Goal: Answer question/provide support

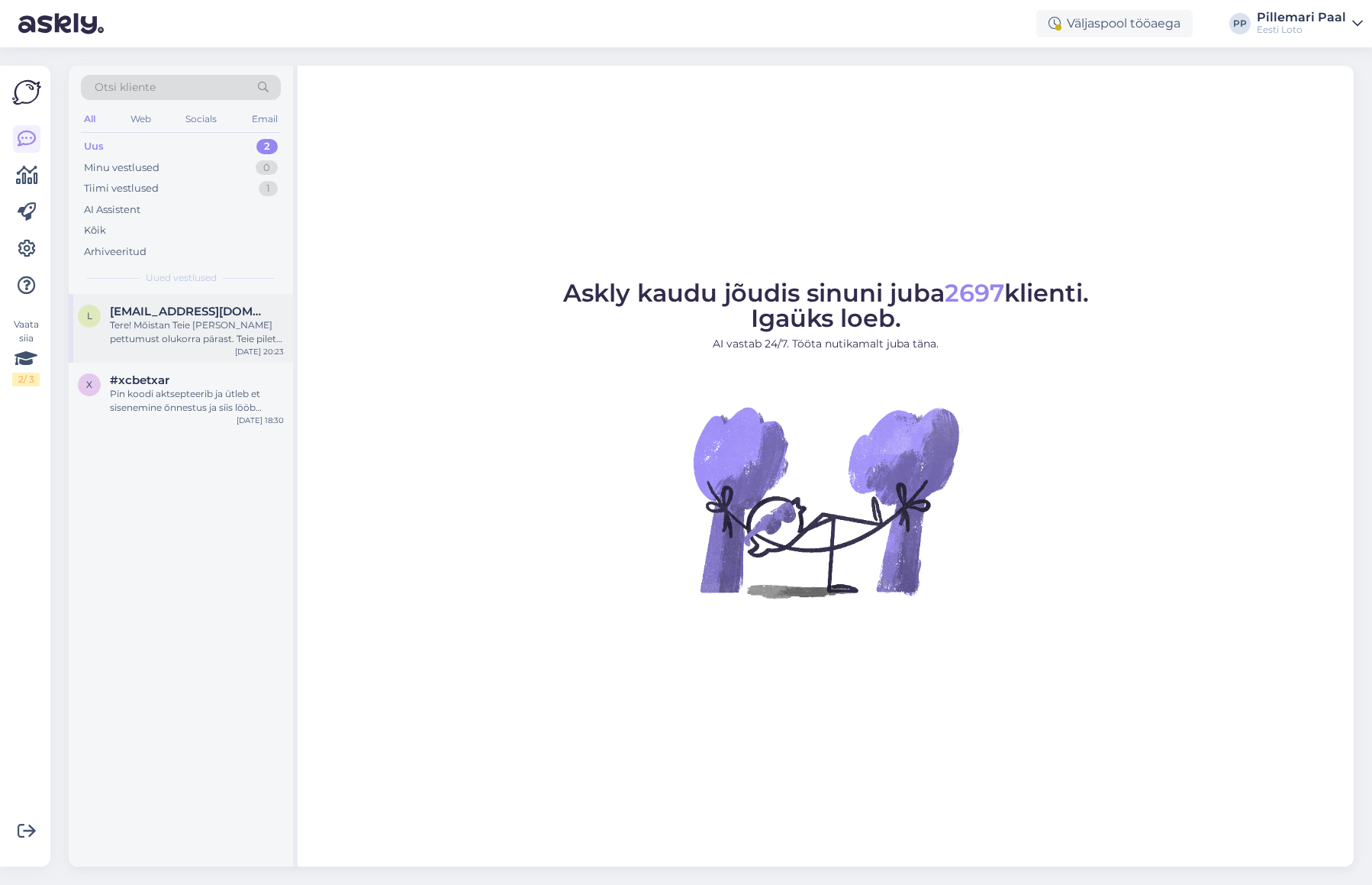
click at [130, 317] on span "[EMAIL_ADDRESS][DOMAIN_NAME]" at bounding box center [188, 311] width 159 height 14
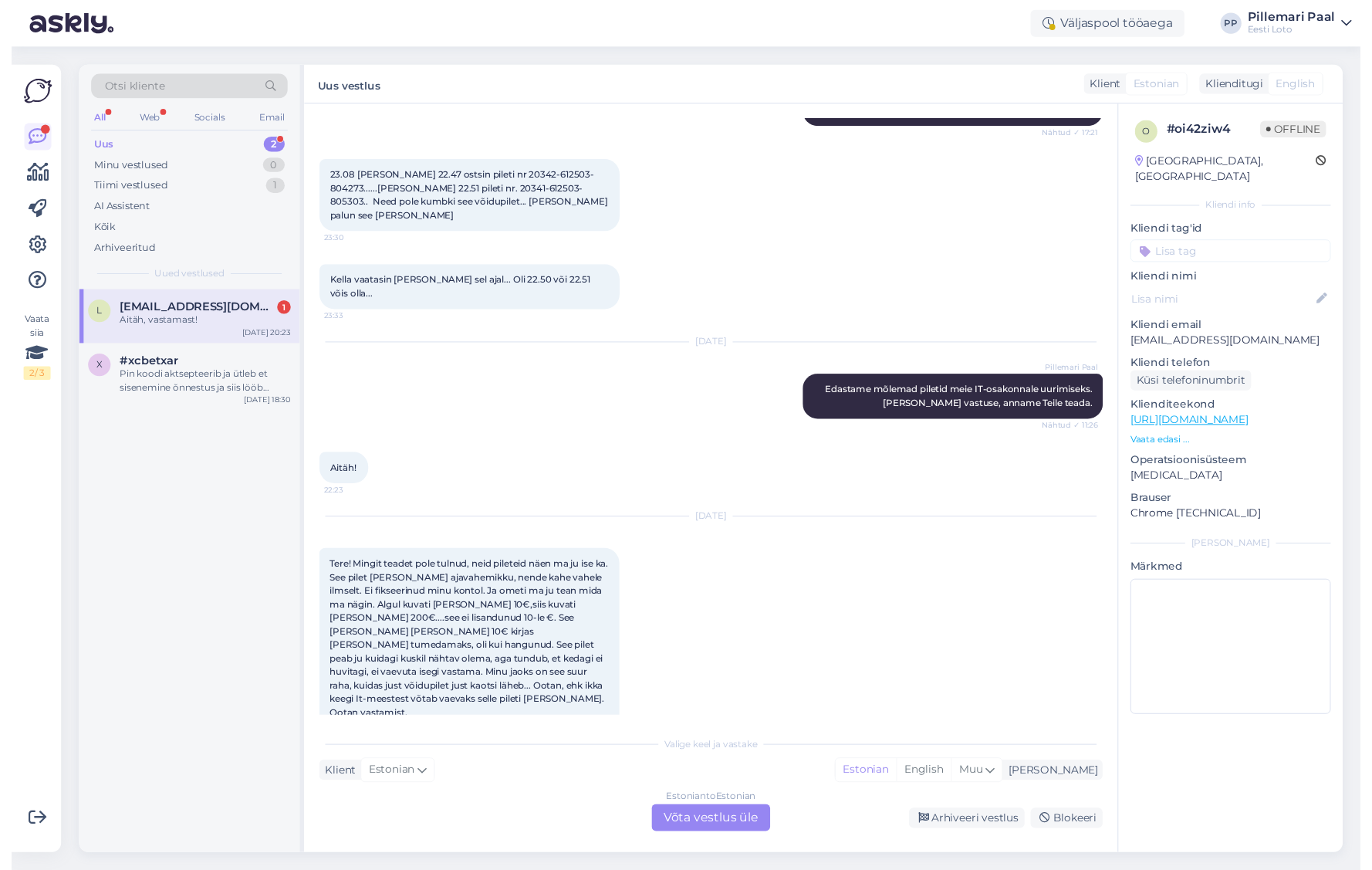
scroll to position [2593, 0]
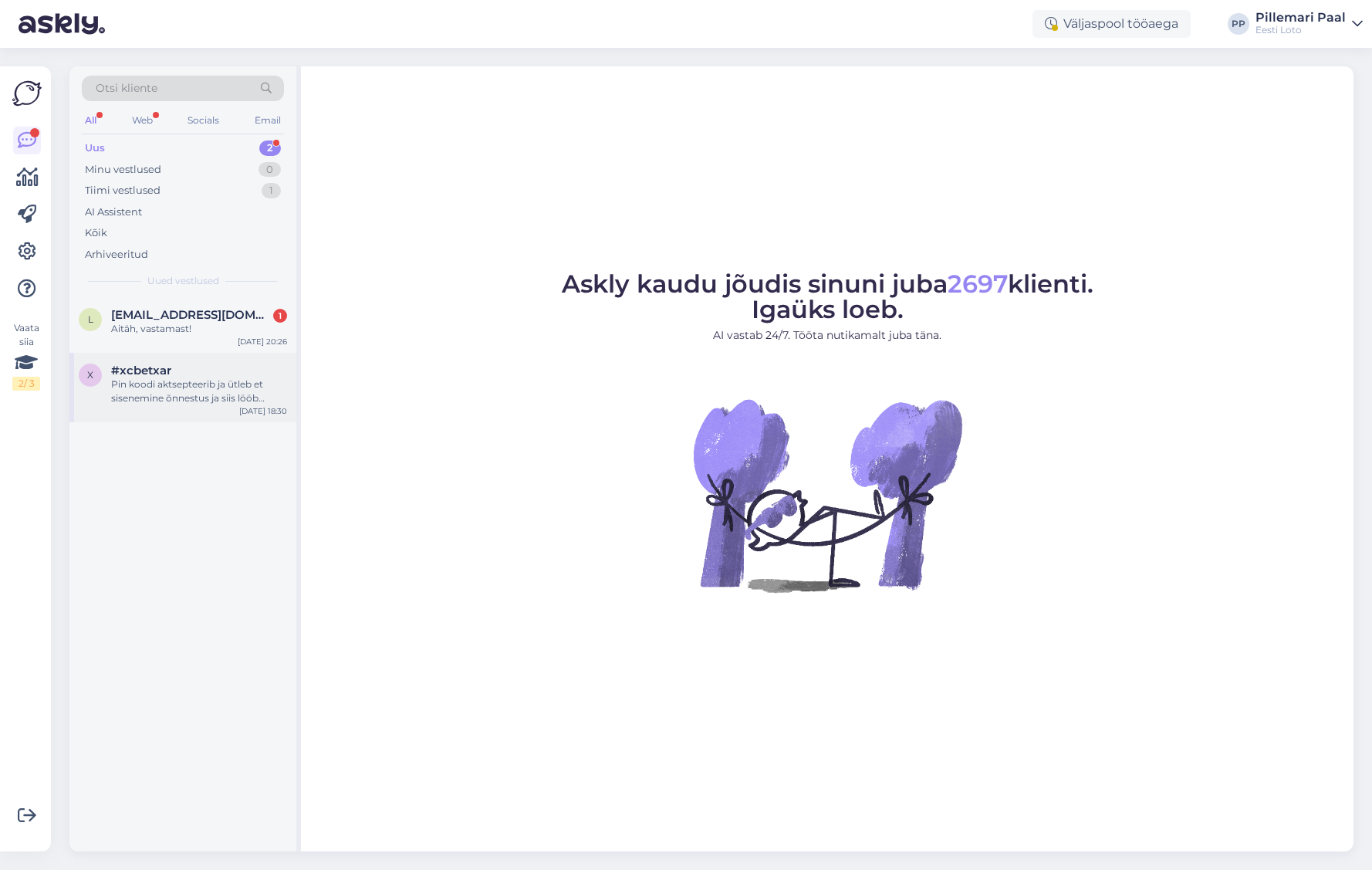
click at [191, 390] on div "Pin koodi aktsepteerib ja ütleb et sisenemine õnnestus ja siis lööb mingi imeli…" at bounding box center [198, 391] width 175 height 28
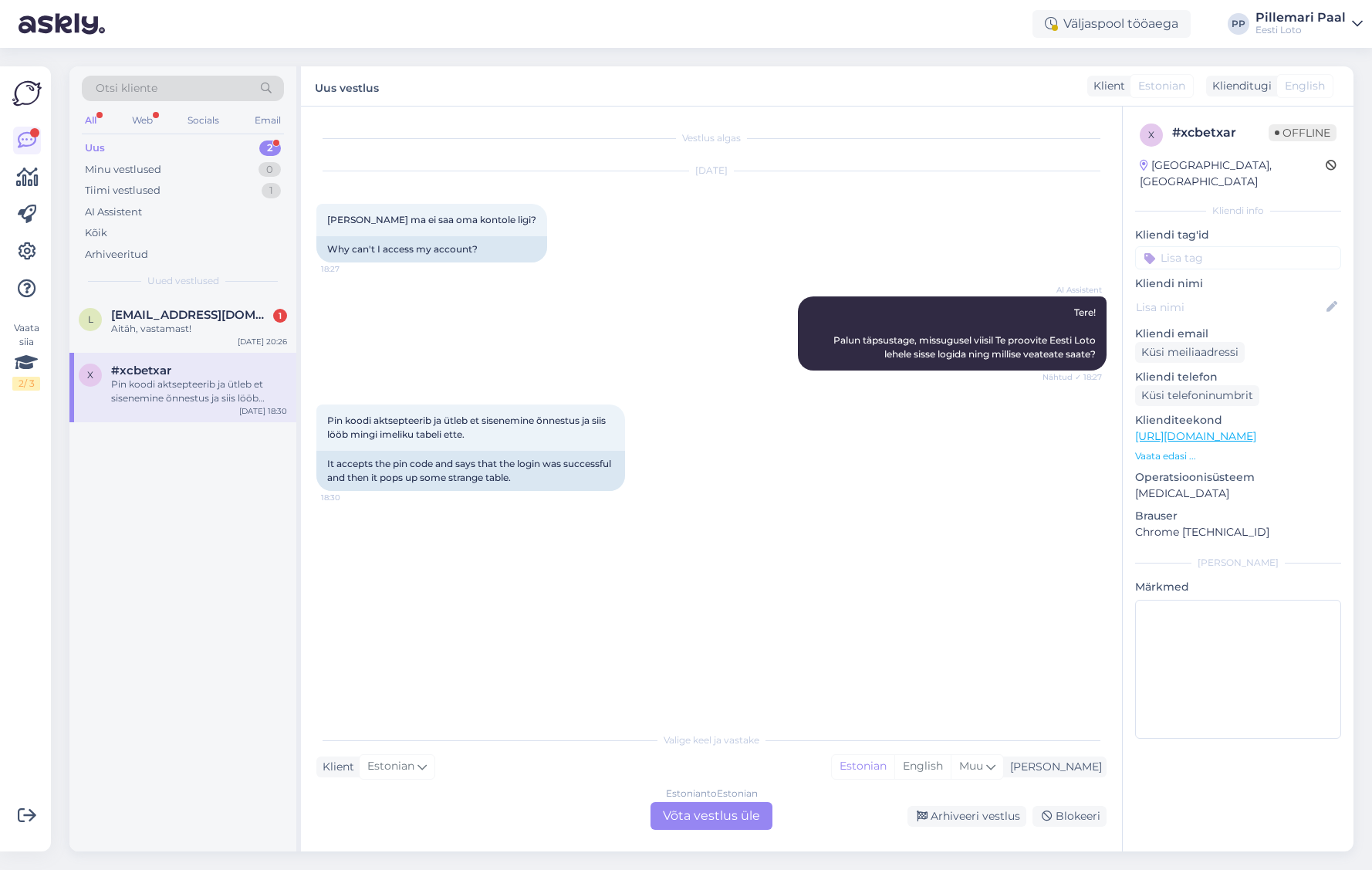
click at [713, 819] on div "Estonian to Estonian Võta vestlus üle" at bounding box center [711, 816] width 122 height 28
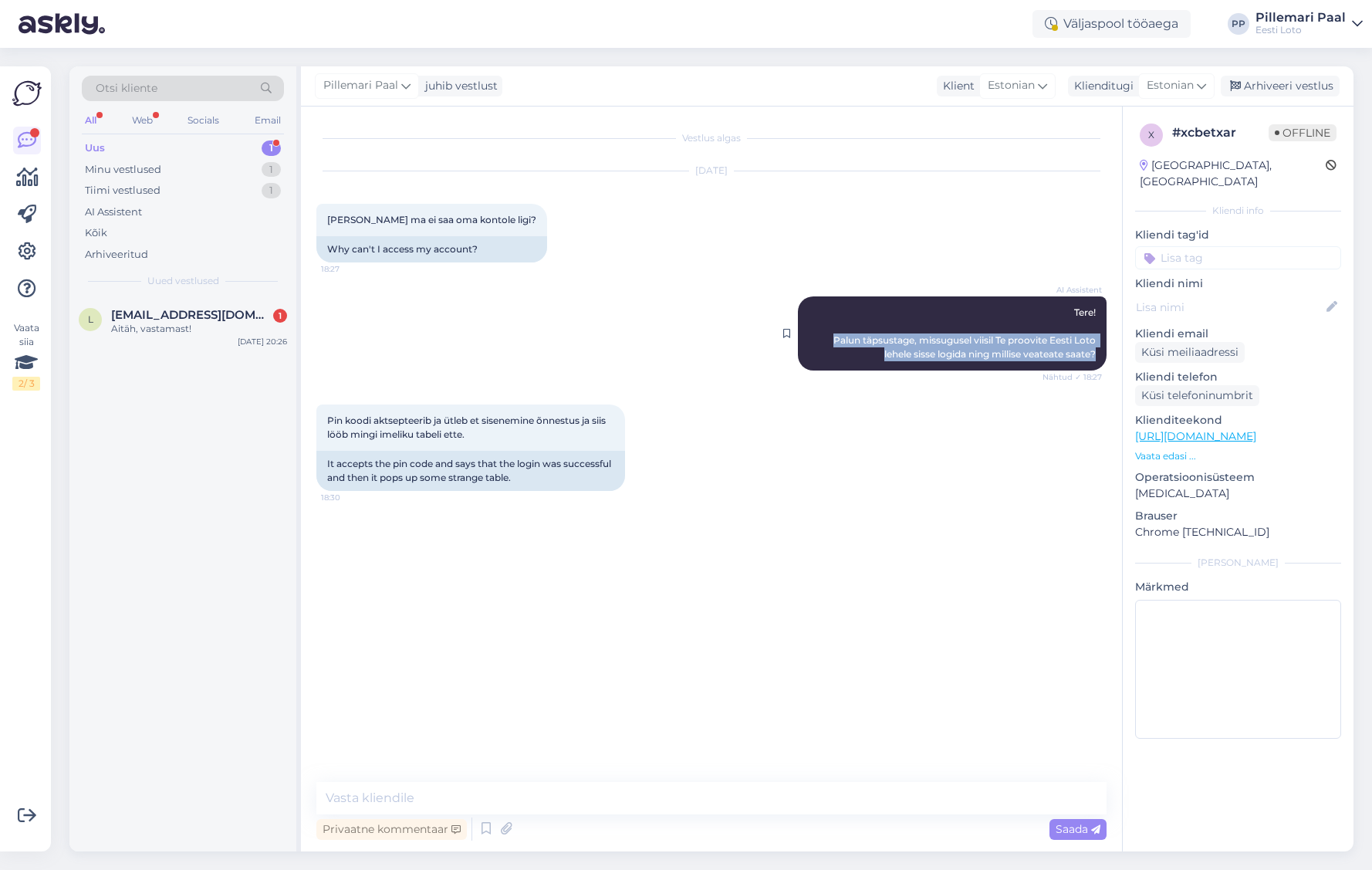
drag, startPoint x: 831, startPoint y: 340, endPoint x: 1104, endPoint y: 353, distance: 273.3
click at [1105, 353] on div "AI Assistent Tere! Palun täpsustage, missugusel viisil Te proovite Eesti Loto l…" at bounding box center [952, 333] width 309 height 74
copy span "Palun täpsustage, missugusel viisil Te proovite Eesti Loto lehele sisse logida …"
click at [515, 804] on textarea at bounding box center [711, 798] width 790 height 33
paste textarea "Palun täpsustage, missugusel viisil Te proovite Eesti Loto lehele sisse logida …"
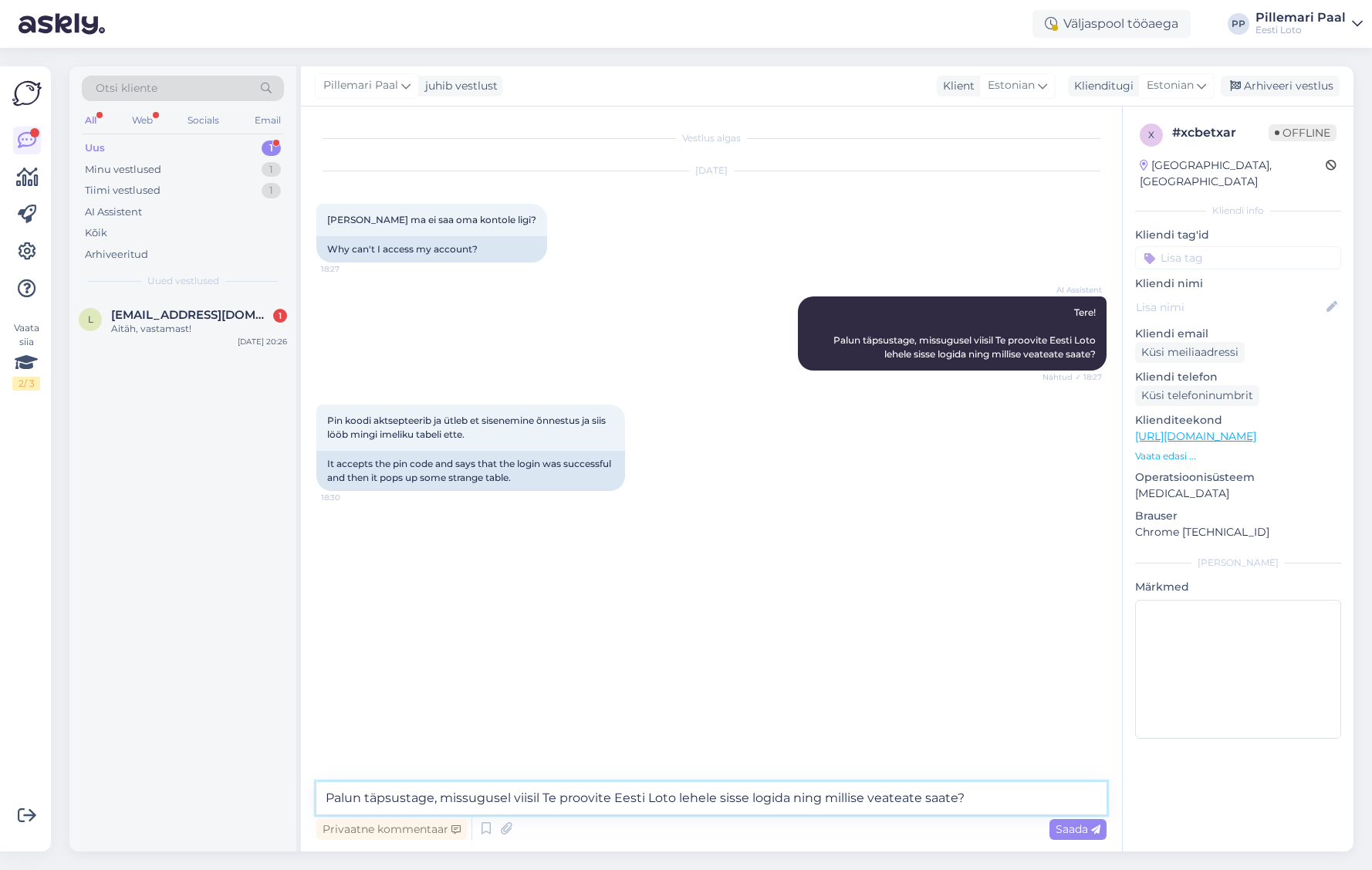
drag, startPoint x: 985, startPoint y: 797, endPoint x: 792, endPoint y: 799, distance: 193.0
click at [792, 799] on textarea "Palun täpsustage, missugusel viisil Te proovite Eesti Loto lehele sisse logida …" at bounding box center [711, 798] width 790 height 33
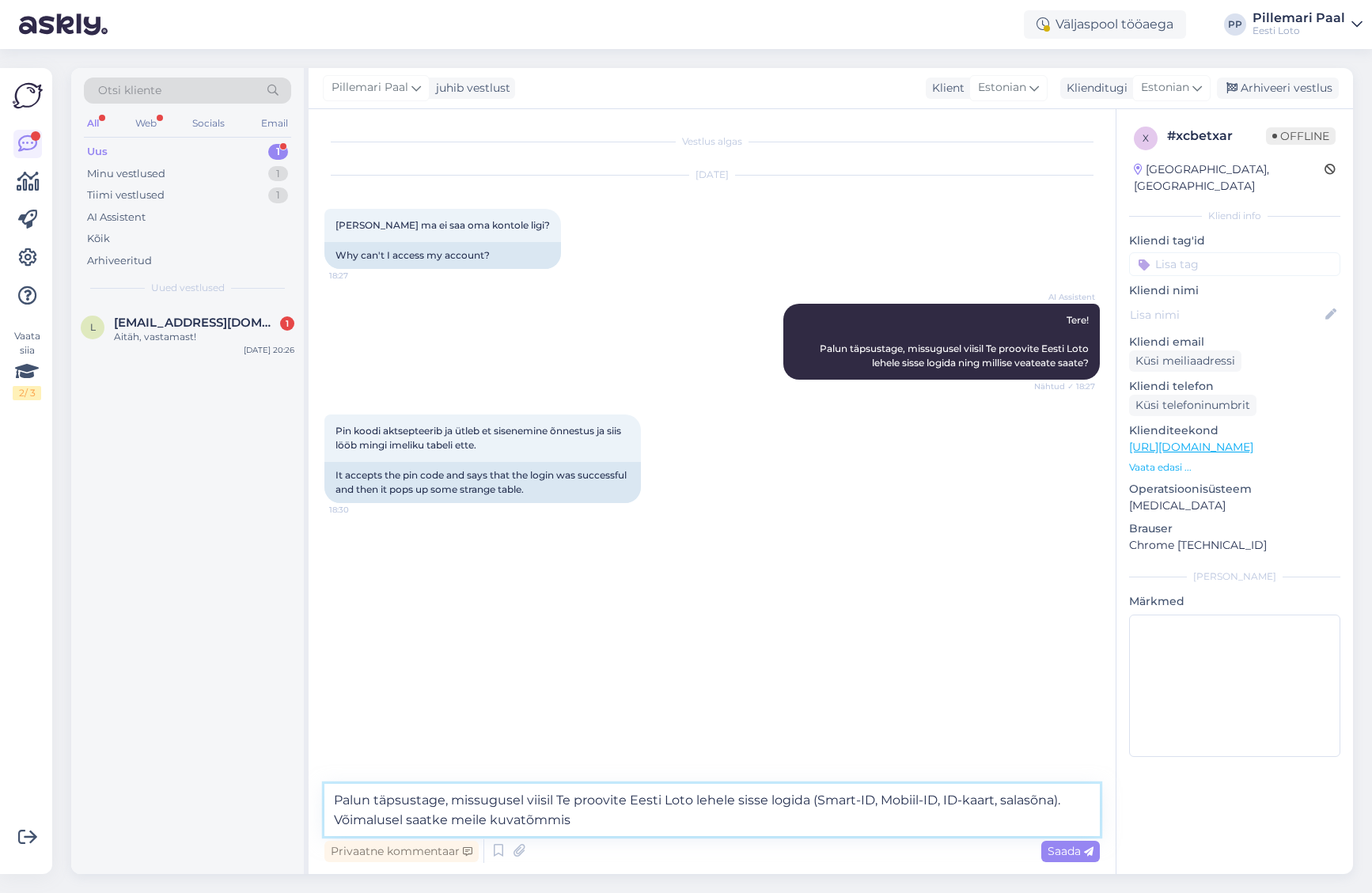
drag, startPoint x: 486, startPoint y: 820, endPoint x: 538, endPoint y: 843, distance: 56.9
click at [486, 820] on textarea "Palun täpsustage, missugusel viisil Te proovite Eesti Loto lehele sisse logida …" at bounding box center [712, 810] width 775 height 52
click at [665, 825] on textarea "Palun täpsustage, missugusel viisil Te proovite Eesti Loto lehele sisse logida …" at bounding box center [712, 810] width 775 height 52
type textarea "Palun täpsustage, missugusel viisil Te proovite Eesti Loto lehele sisse logida …"
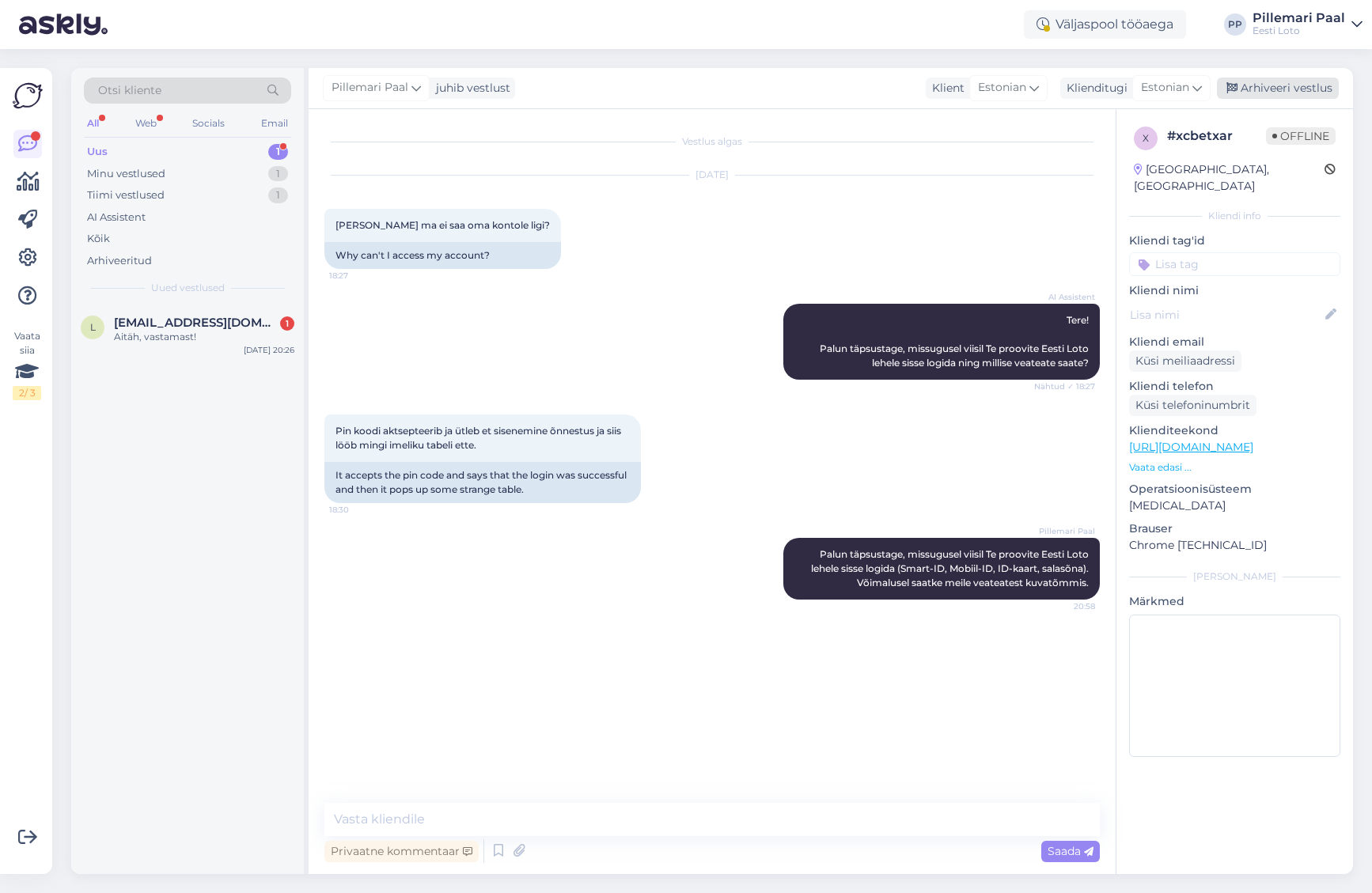
click at [1289, 86] on div "Arhiveeri vestlus" at bounding box center [1278, 89] width 122 height 21
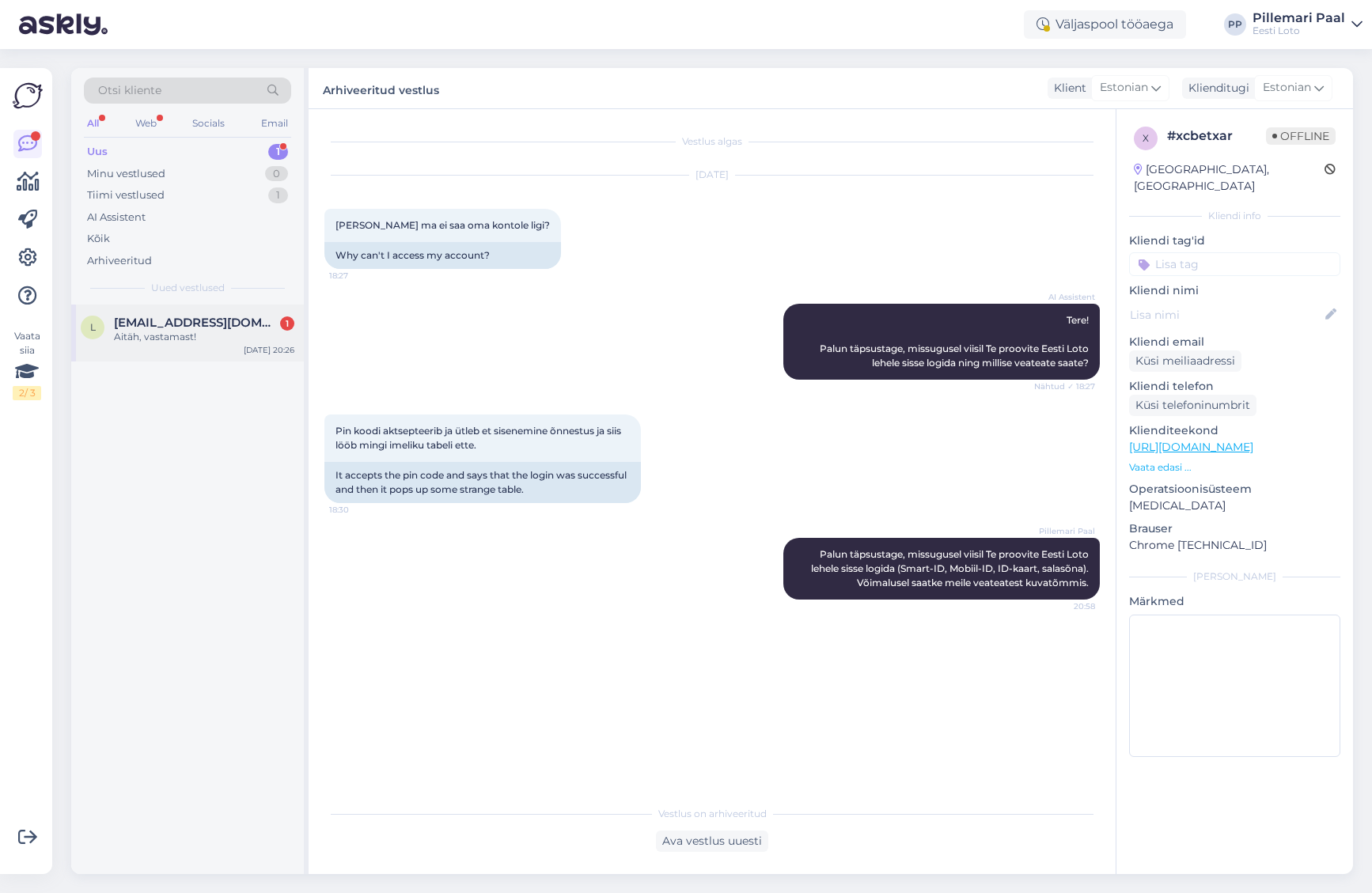
click at [187, 328] on span "[EMAIL_ADDRESS][DOMAIN_NAME]" at bounding box center [195, 322] width 165 height 14
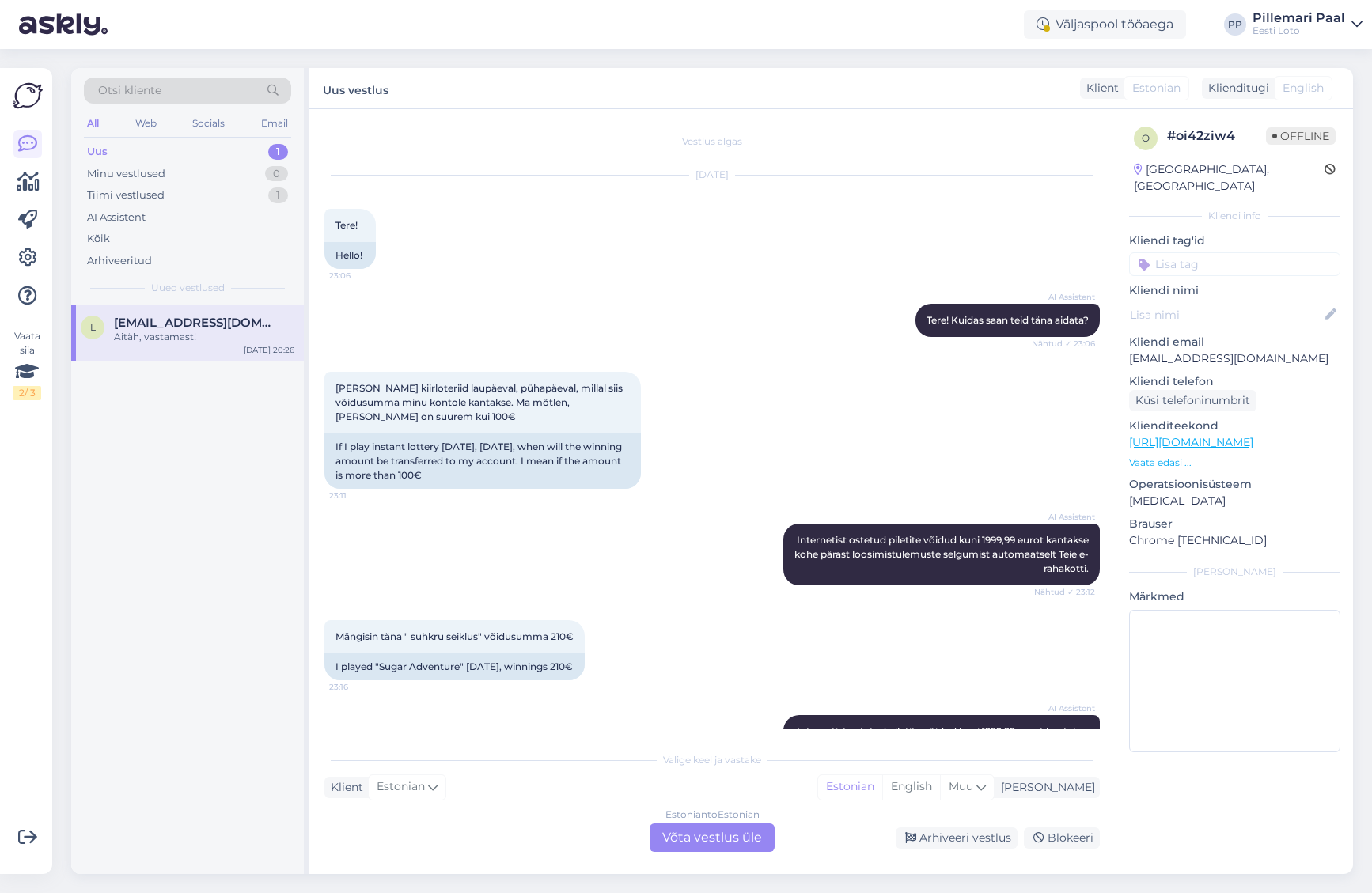
scroll to position [3023, 0]
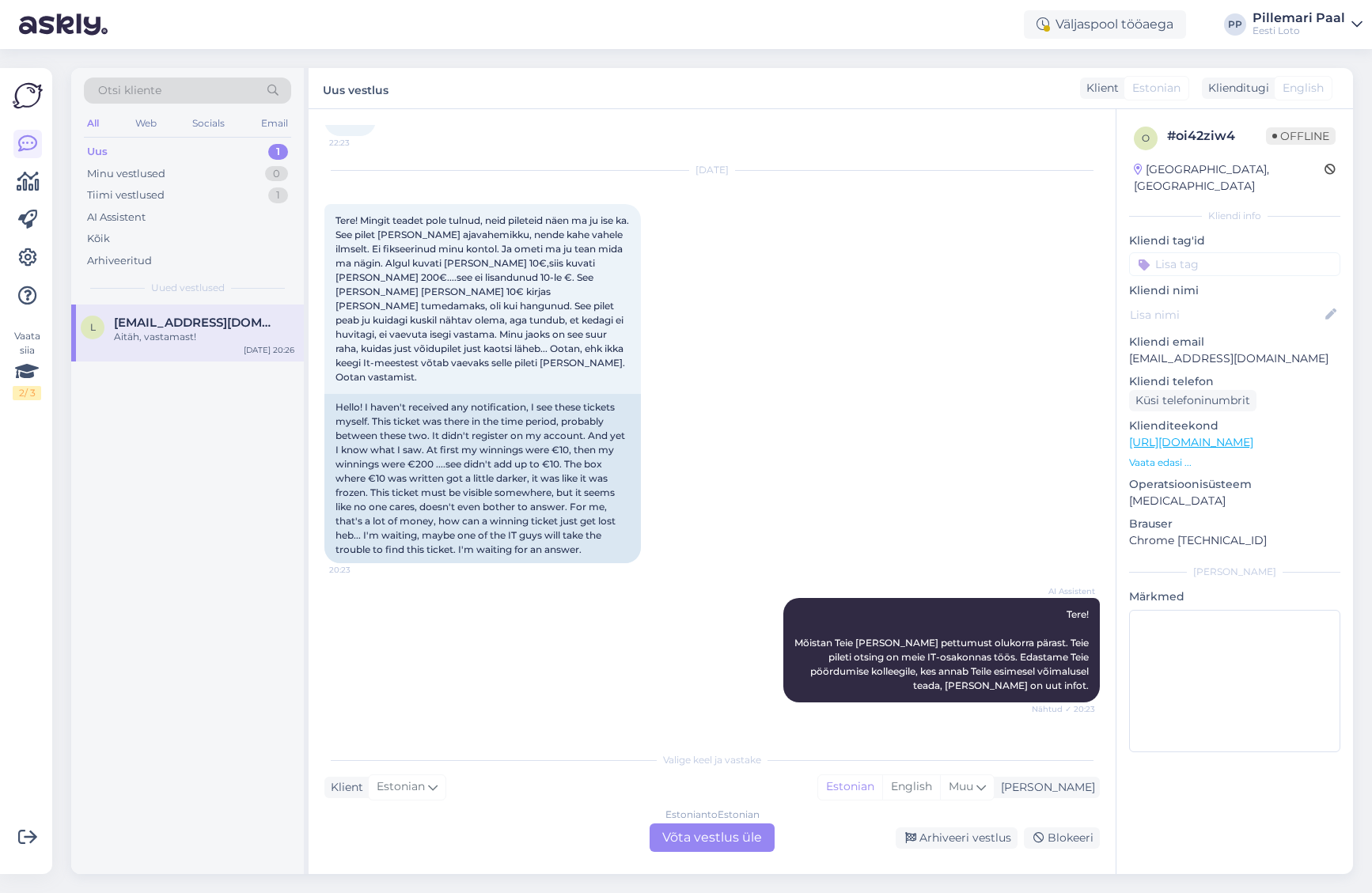
click at [734, 835] on div "Estonian to Estonian Võta vestlus üle" at bounding box center [712, 838] width 125 height 29
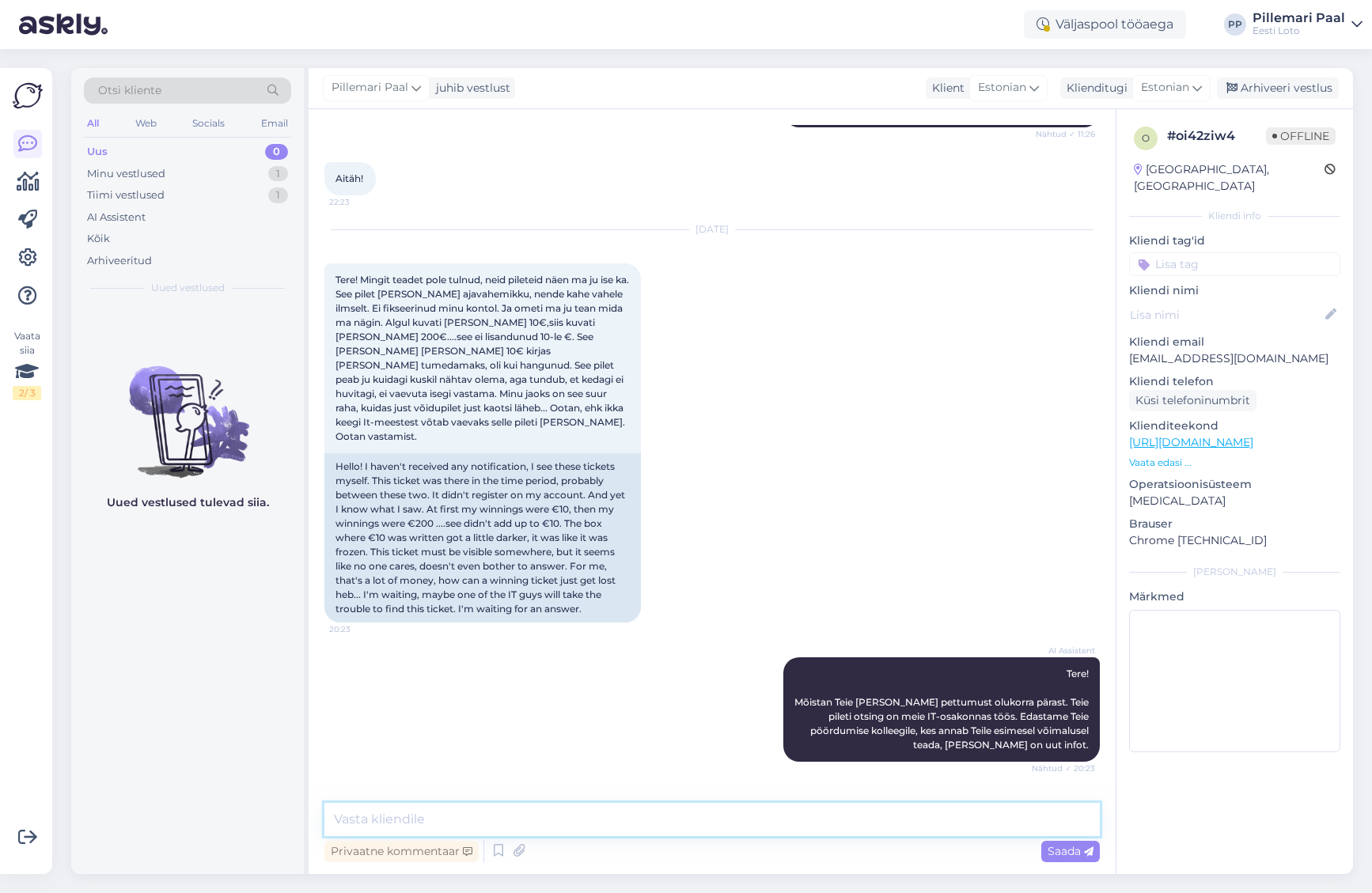
click at [688, 827] on textarea at bounding box center [712, 820] width 775 height 34
click at [485, 815] on textarea "[PERSON_NAME]" at bounding box center [712, 820] width 775 height 34
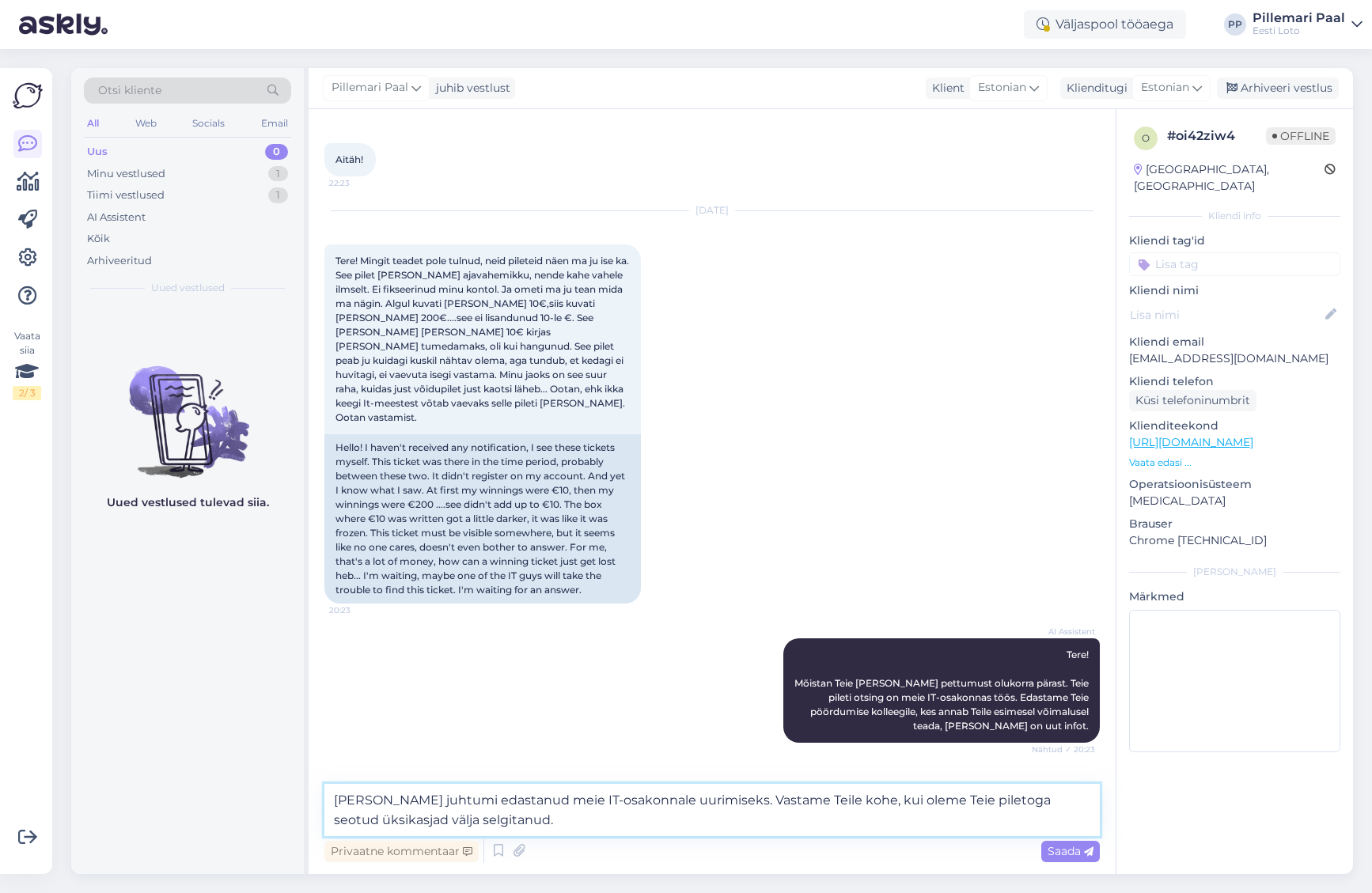
drag, startPoint x: 333, startPoint y: 799, endPoint x: 562, endPoint y: 826, distance: 230.6
click at [562, 825] on textarea "[PERSON_NAME] juhtumi edastanud meie IT-osakonnale uurimiseks. Vastame Teile ko…" at bounding box center [712, 810] width 775 height 52
paste textarea "uurimiseks meie IT-osakonnale. Vastame Teile kohe, kui oleme Teie pileti"
type textarea "[PERSON_NAME] juhtumi edastanud uurimiseks meie IT-osakonnale. Vastame Teile ko…"
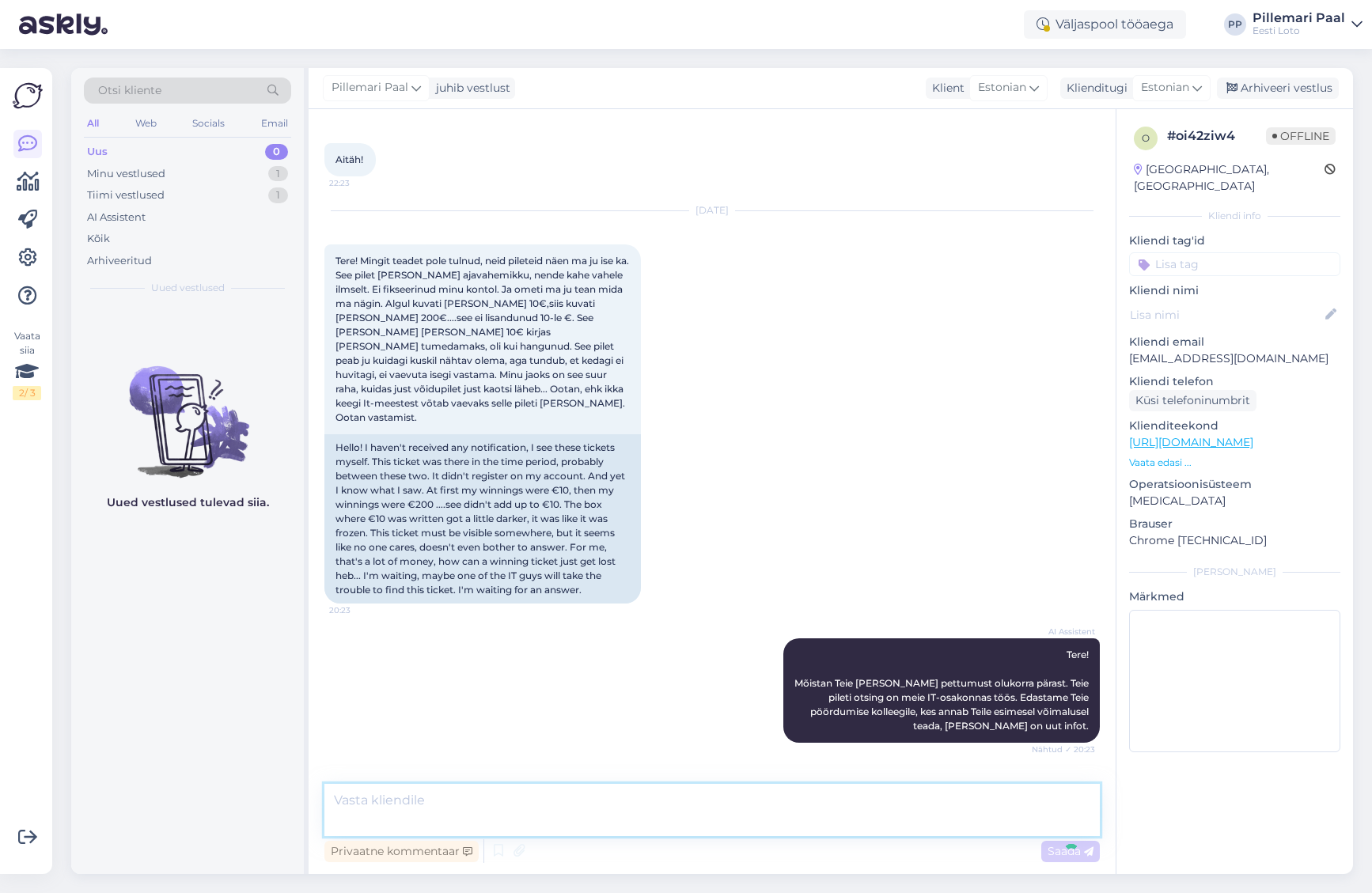
scroll to position [3075, 0]
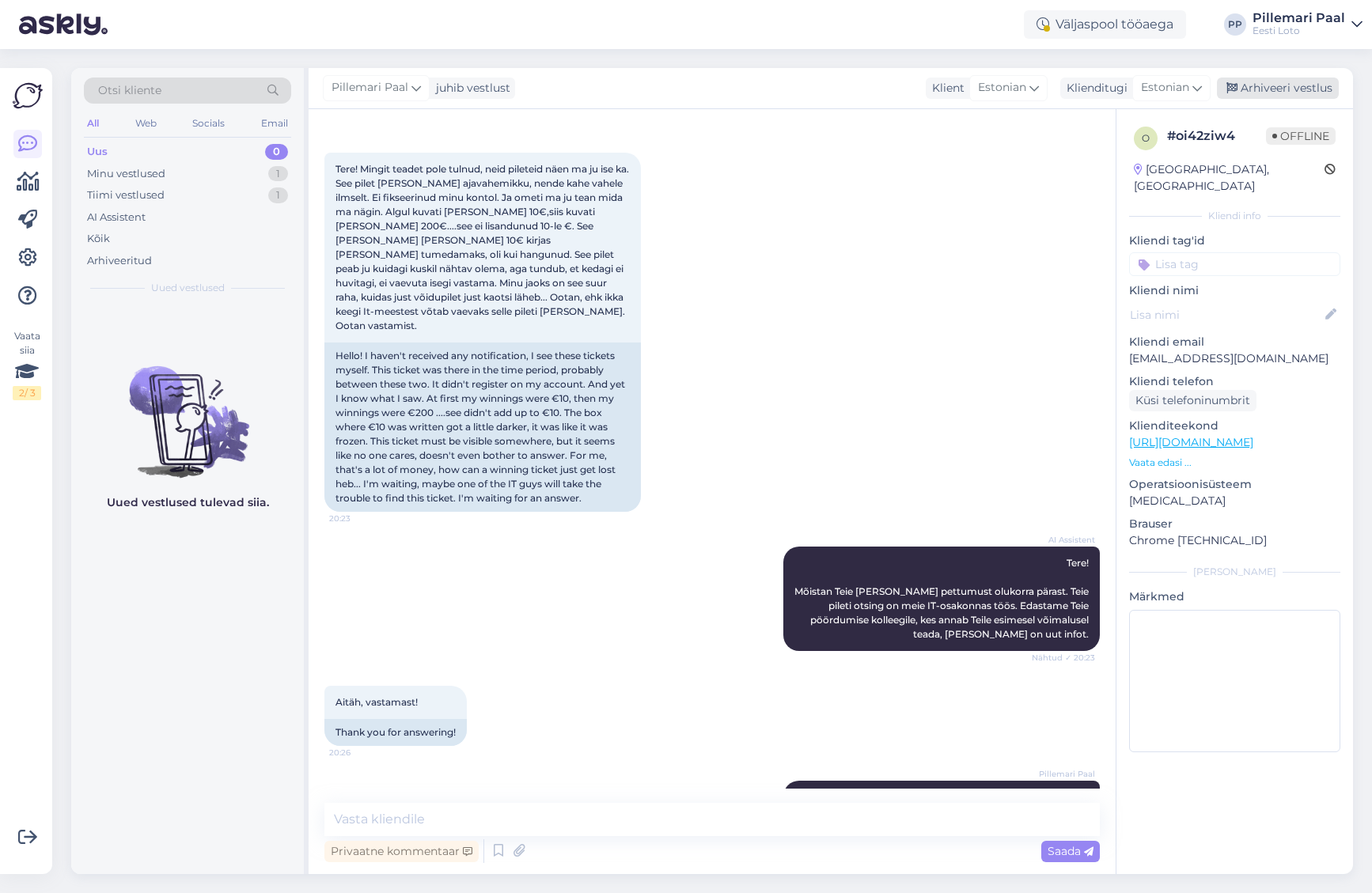
click at [1265, 86] on div "Arhiveeri vestlus" at bounding box center [1278, 89] width 122 height 21
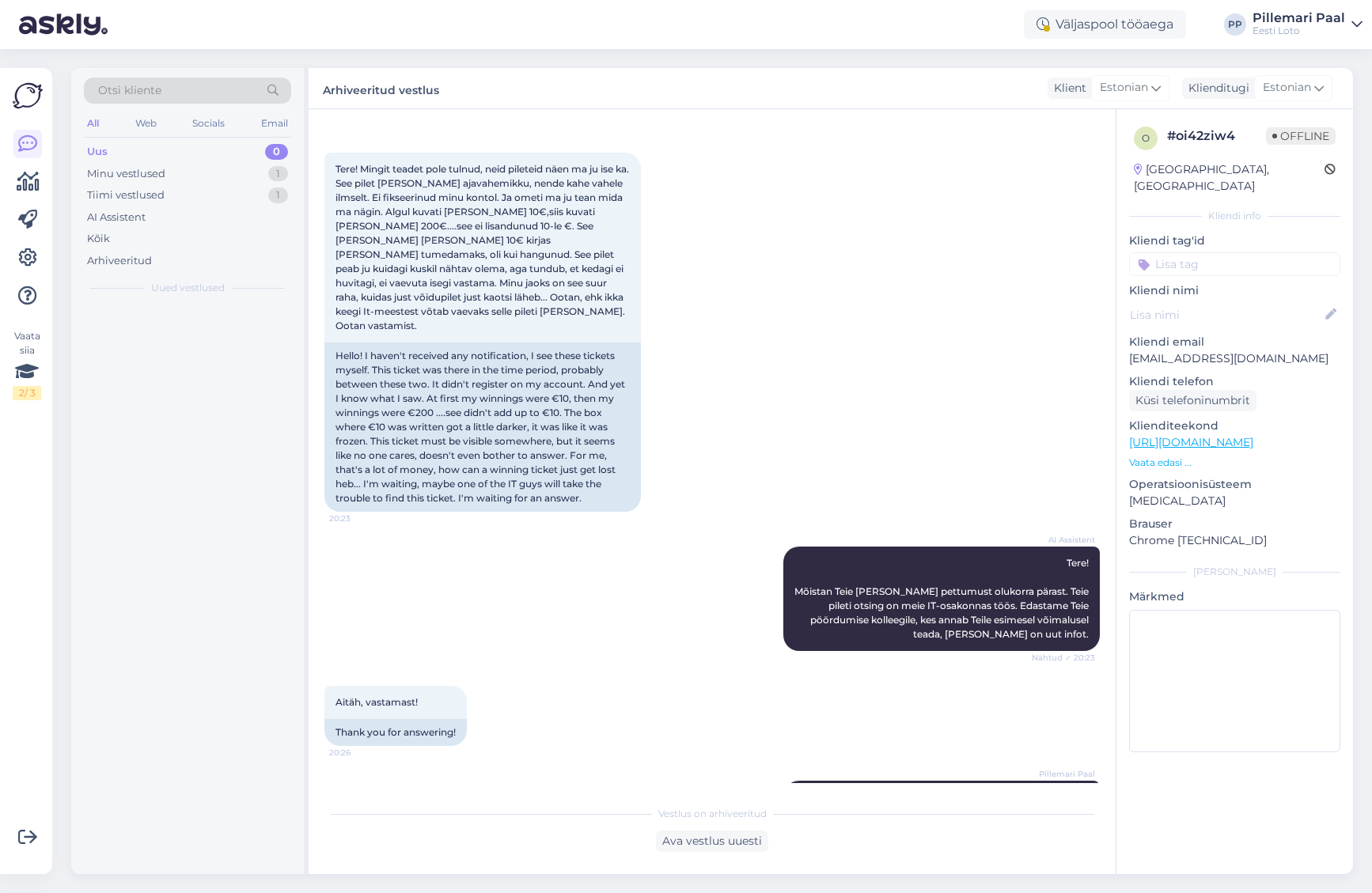
scroll to position [3081, 0]
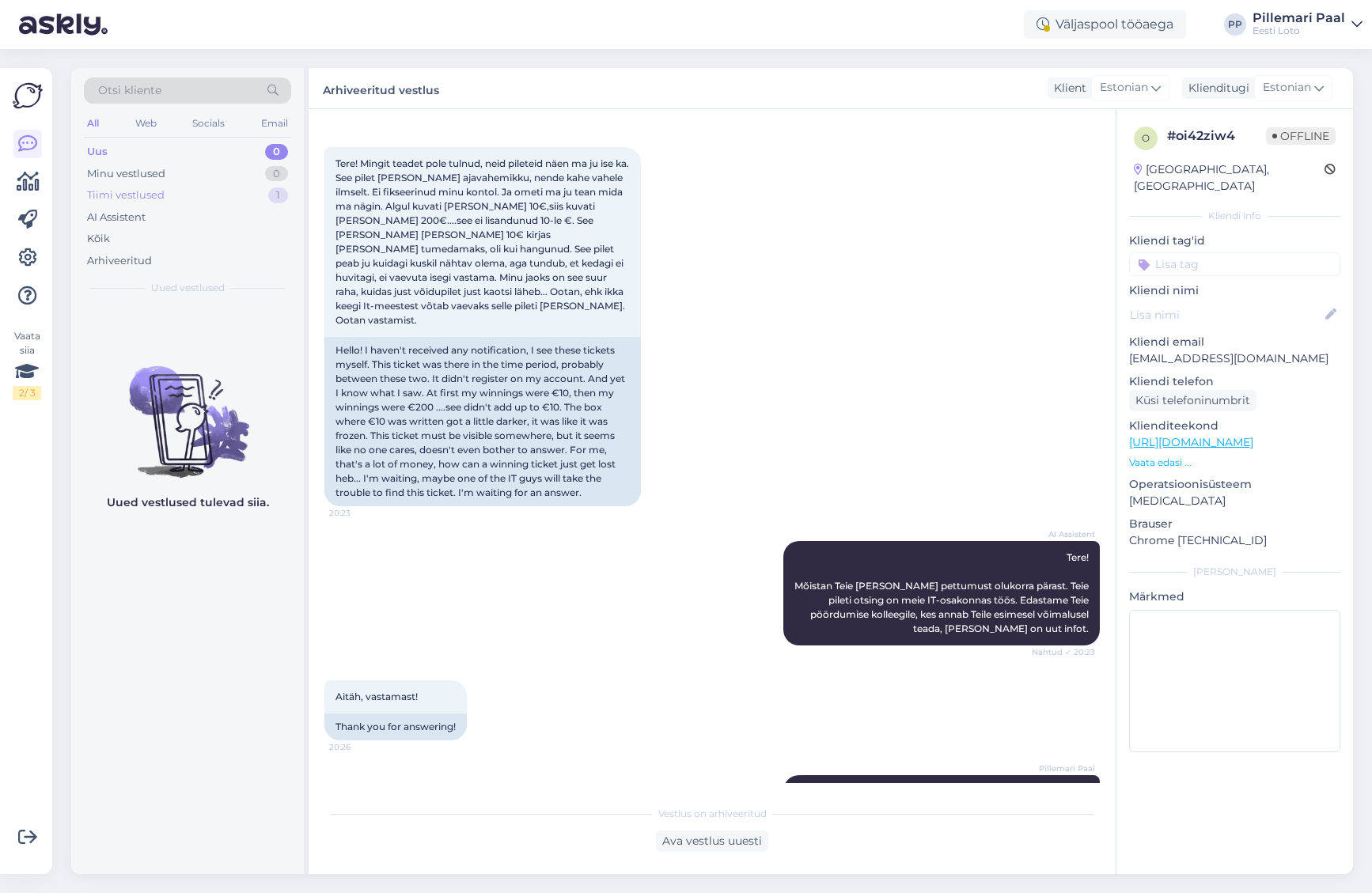
click at [135, 194] on div "Tiimi vestlused" at bounding box center [125, 195] width 78 height 15
